Goal: Information Seeking & Learning: Understand process/instructions

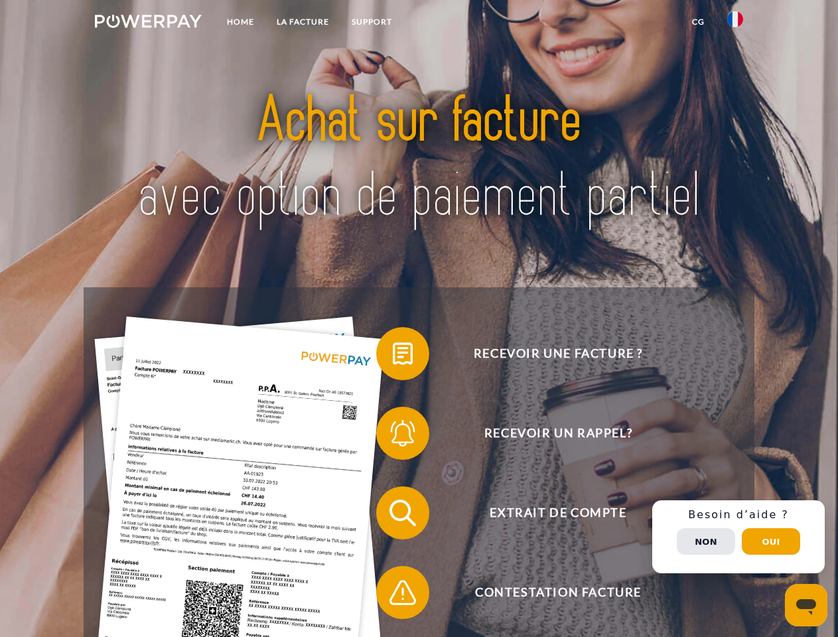
click at [148, 23] on img at bounding box center [148, 21] width 107 height 13
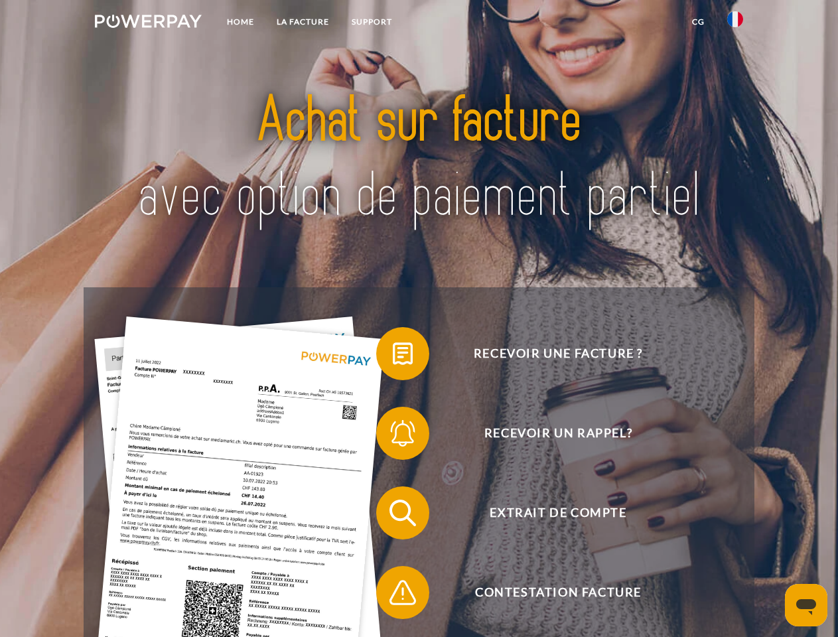
click at [735, 23] on img at bounding box center [735, 19] width 16 height 16
click at [698, 22] on link "CG" at bounding box center [698, 22] width 35 height 24
click at [393, 356] on span at bounding box center [383, 354] width 66 height 66
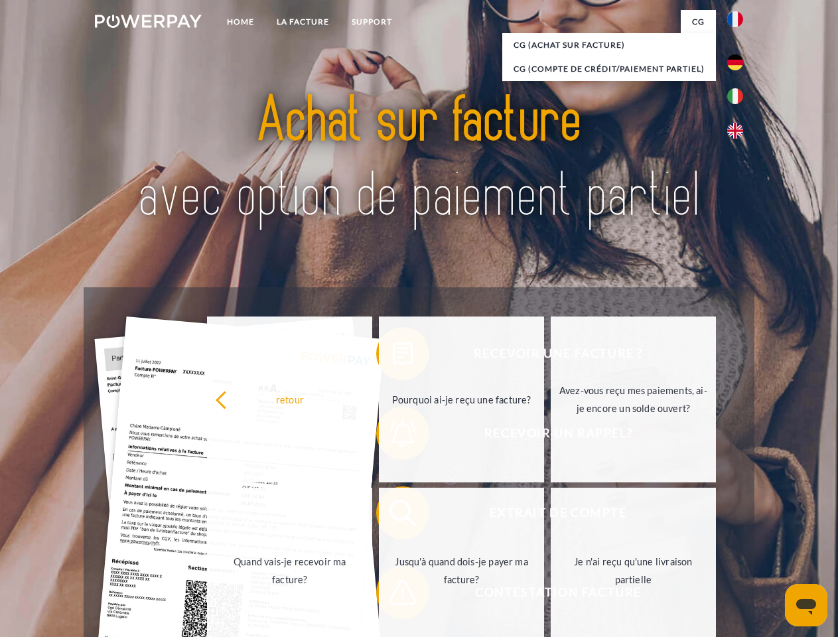
click at [393, 436] on div "Recevoir une facture ? Recevoir un rappel? Extrait de compte retour" at bounding box center [419, 552] width 670 height 531
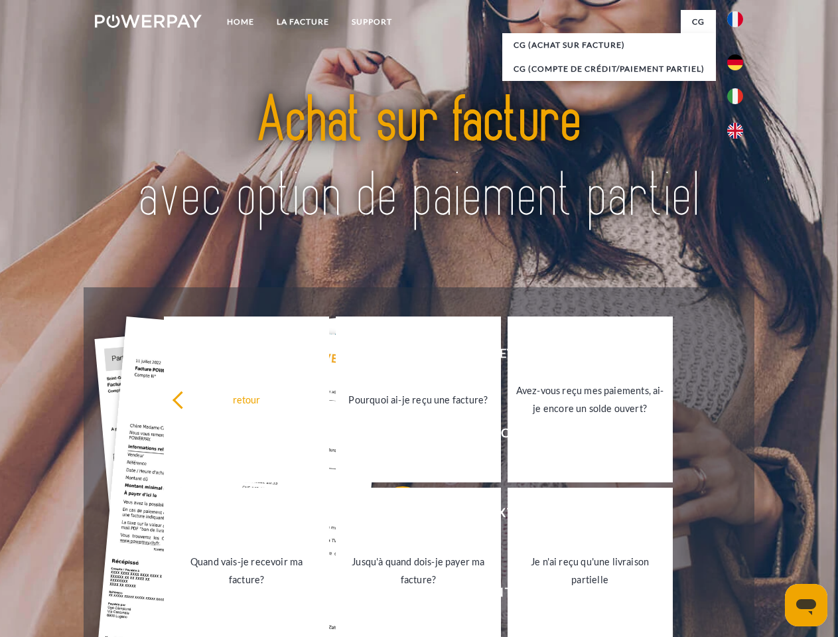
click at [393, 516] on link "Jusqu'à quand dois-je payer ma facture?" at bounding box center [418, 571] width 165 height 166
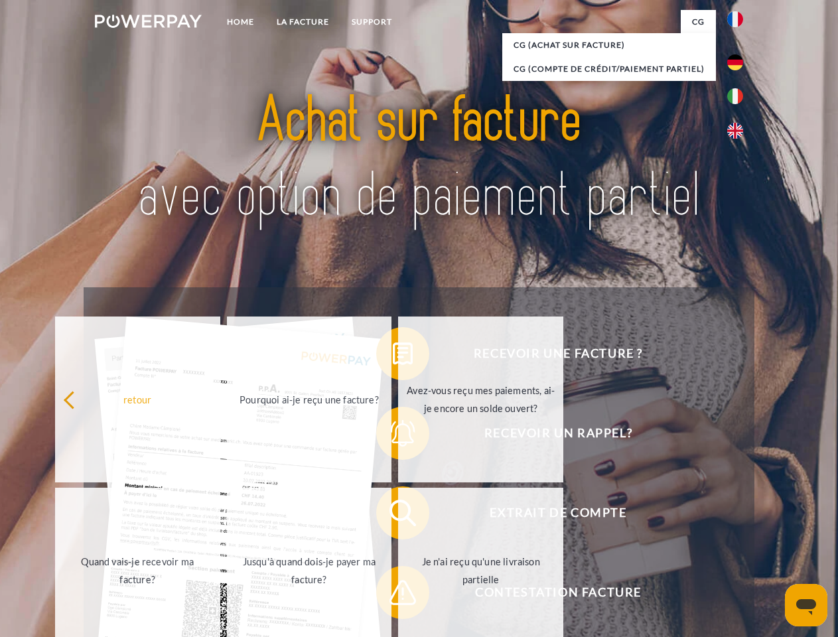
click at [393, 595] on span at bounding box center [383, 592] width 66 height 66
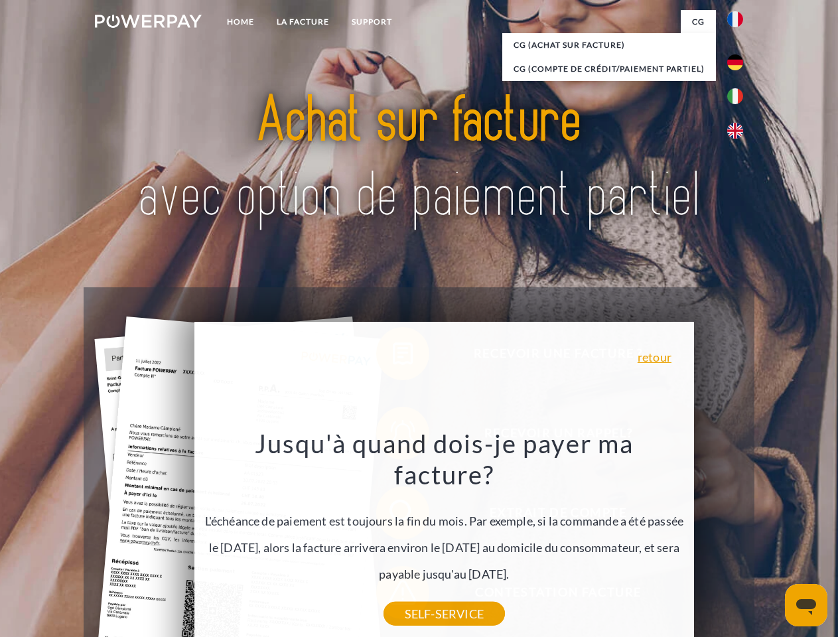
click at [739, 537] on div "Recevoir une facture ? Recevoir un rappel? Extrait de compte retour" at bounding box center [419, 552] width 670 height 531
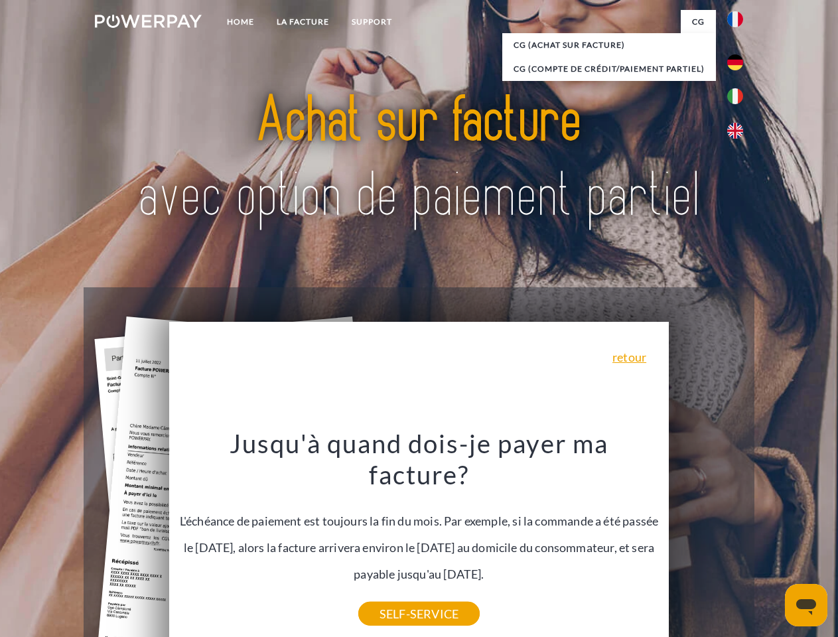
click at [706, 540] on span "Extrait de compte" at bounding box center [558, 512] width 325 height 53
click at [771, 542] on header "Home LA FACTURE Support" at bounding box center [419, 458] width 838 height 917
